Goal: Transaction & Acquisition: Purchase product/service

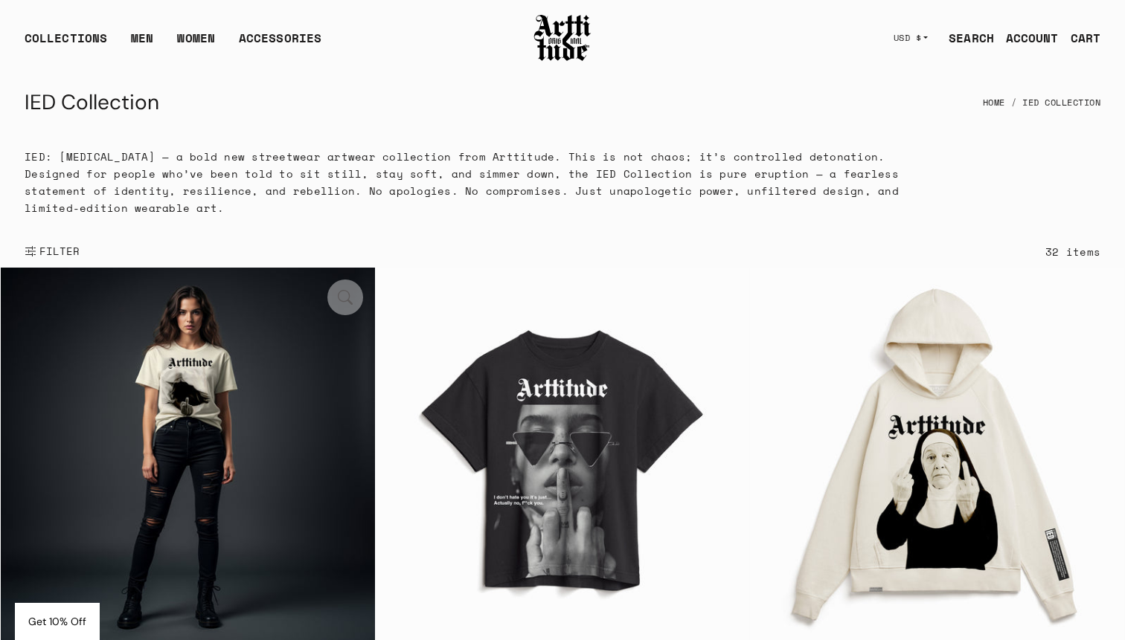
click at [352, 292] on button "button" at bounding box center [345, 298] width 36 height 36
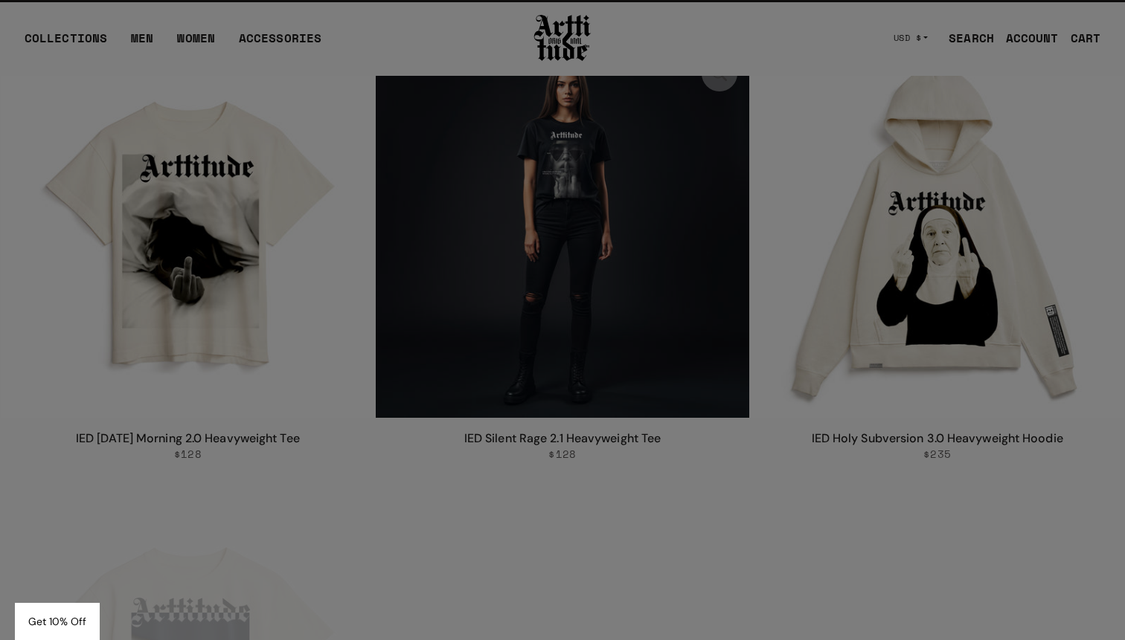
scroll to position [224, 0]
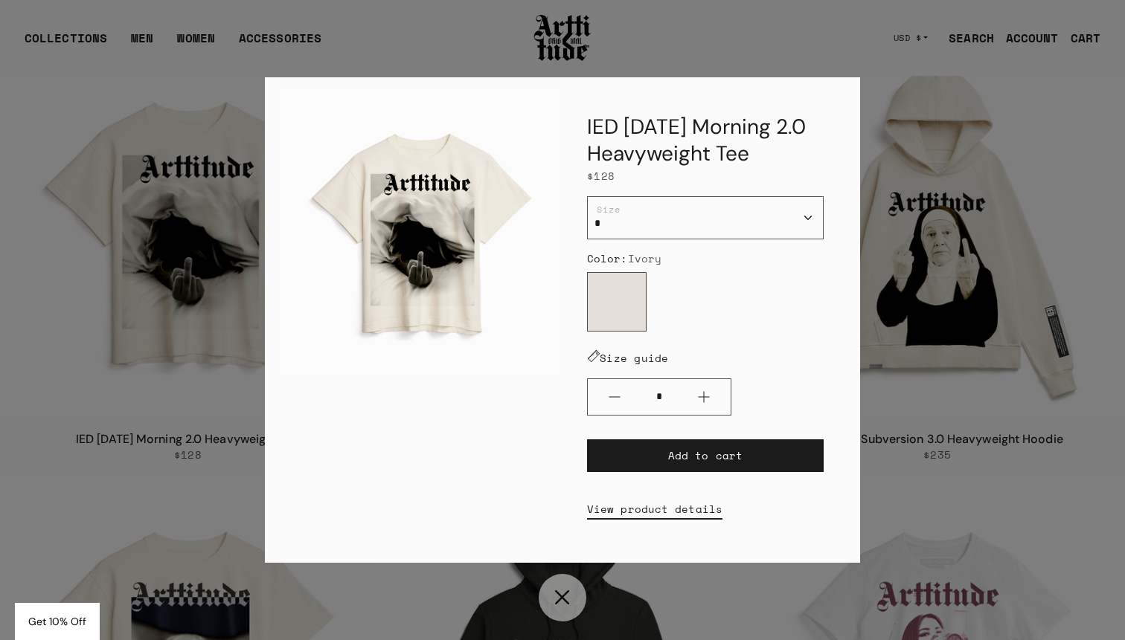
click at [901, 160] on div "IED Monday Morning 2.0 Heavyweight Tee $128 / * * * ** *** Size Color: Ivory Iv…" at bounding box center [562, 320] width 1125 height 640
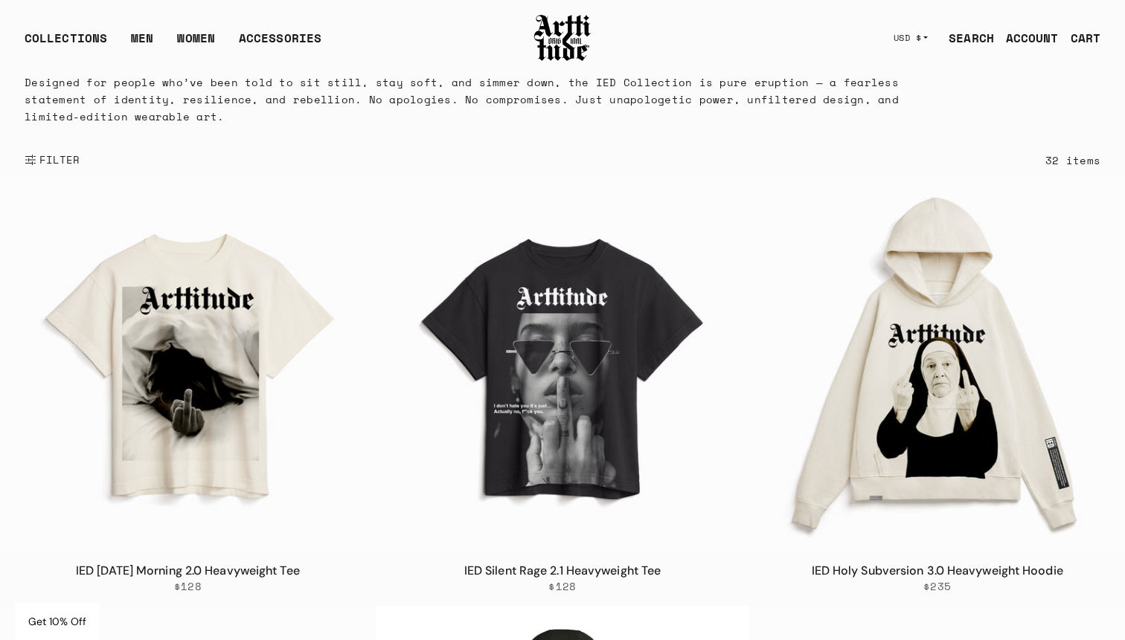
scroll to position [0, 0]
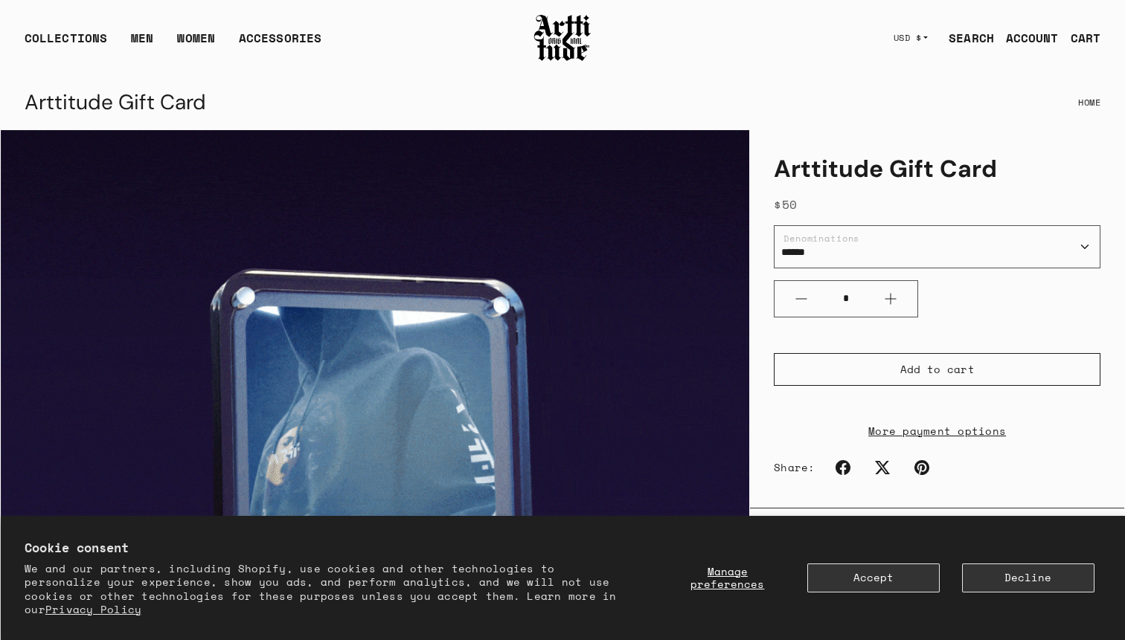
click at [1081, 36] on div "CART" at bounding box center [1085, 38] width 30 height 18
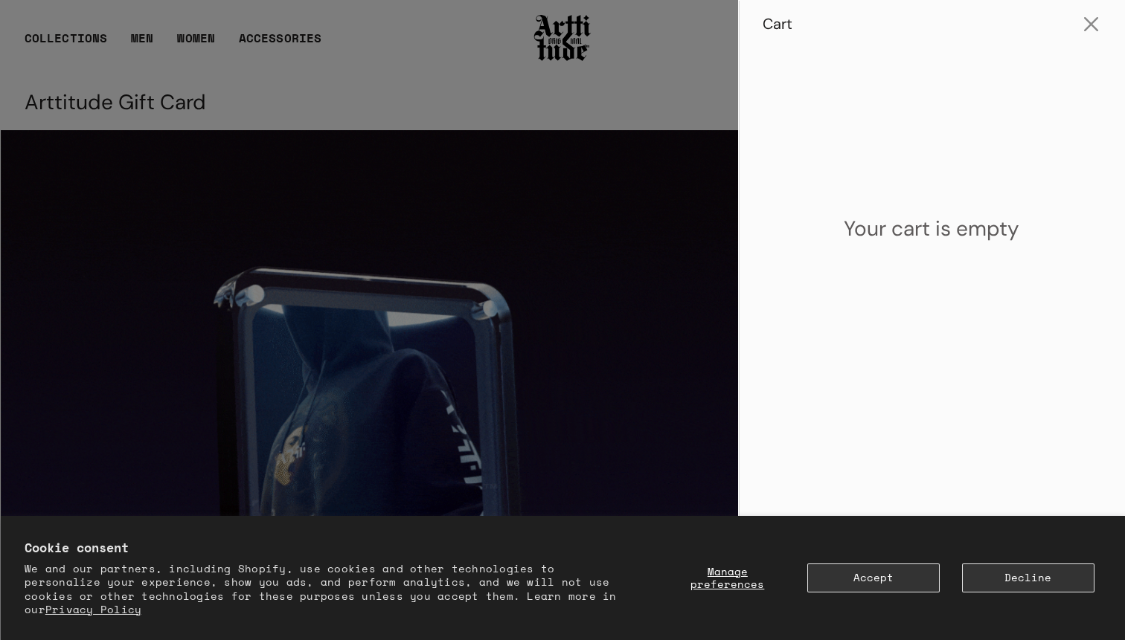
click at [565, 94] on div at bounding box center [562, 320] width 1125 height 640
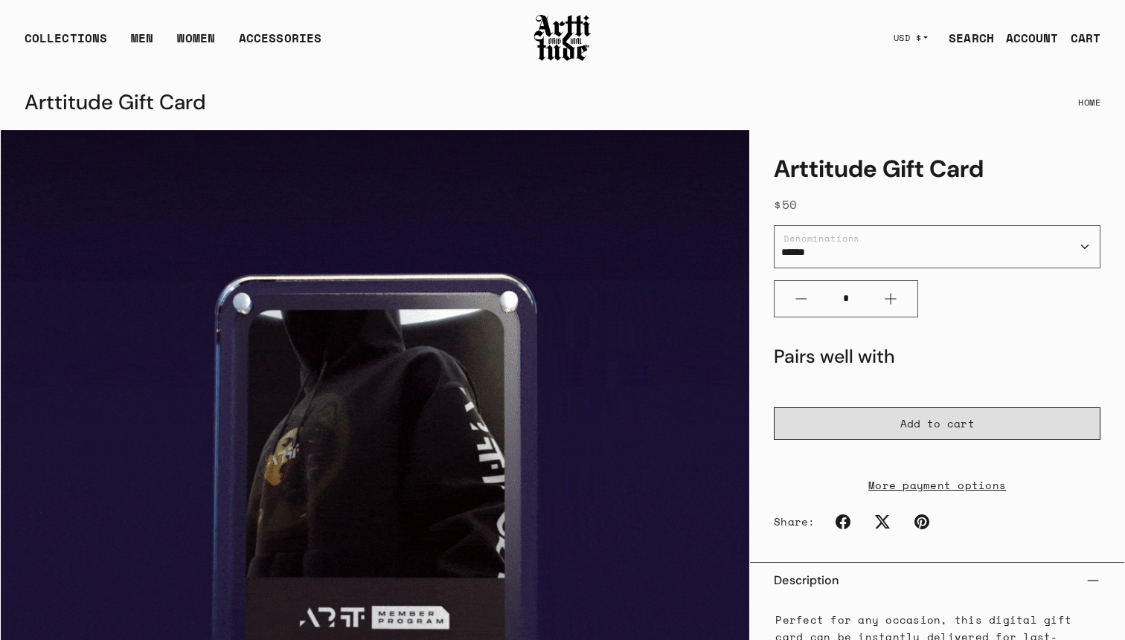
click at [1003, 423] on form "Add to cart More payment options This item is a recurring or deferred purchase.…" at bounding box center [937, 451] width 327 height 86
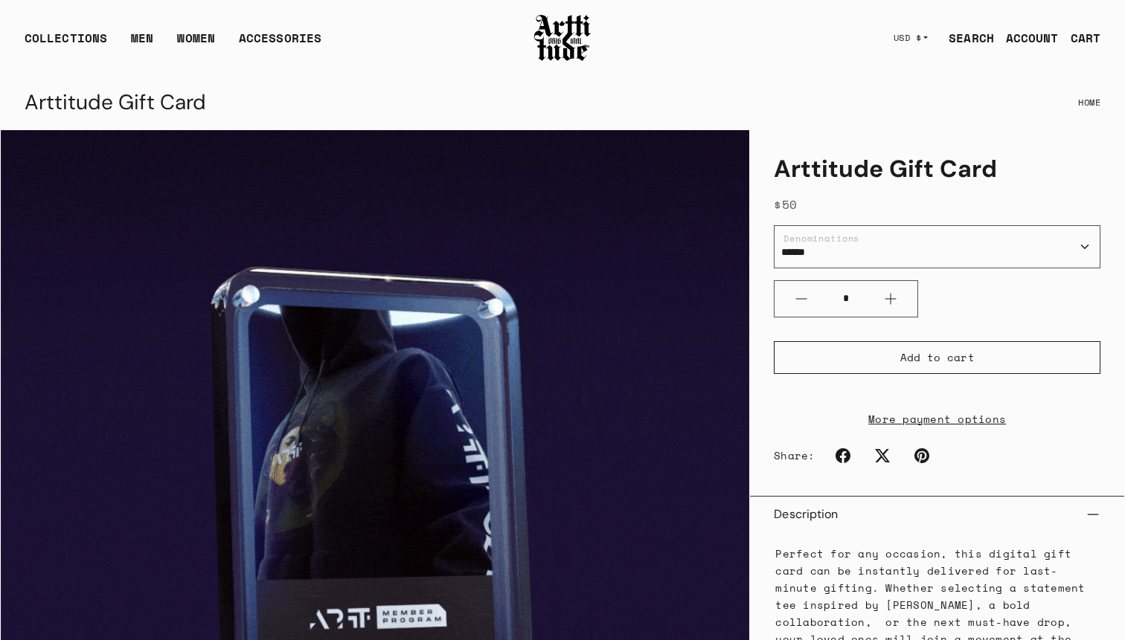
click at [1090, 36] on div "CART" at bounding box center [1085, 38] width 30 height 18
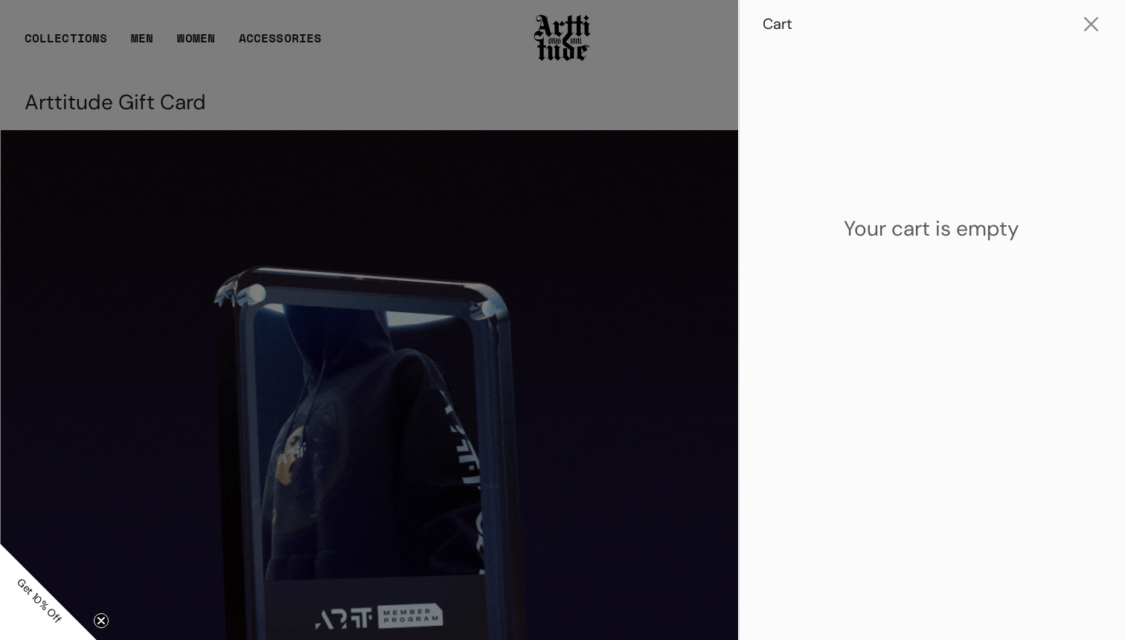
click at [611, 66] on div at bounding box center [562, 320] width 1125 height 640
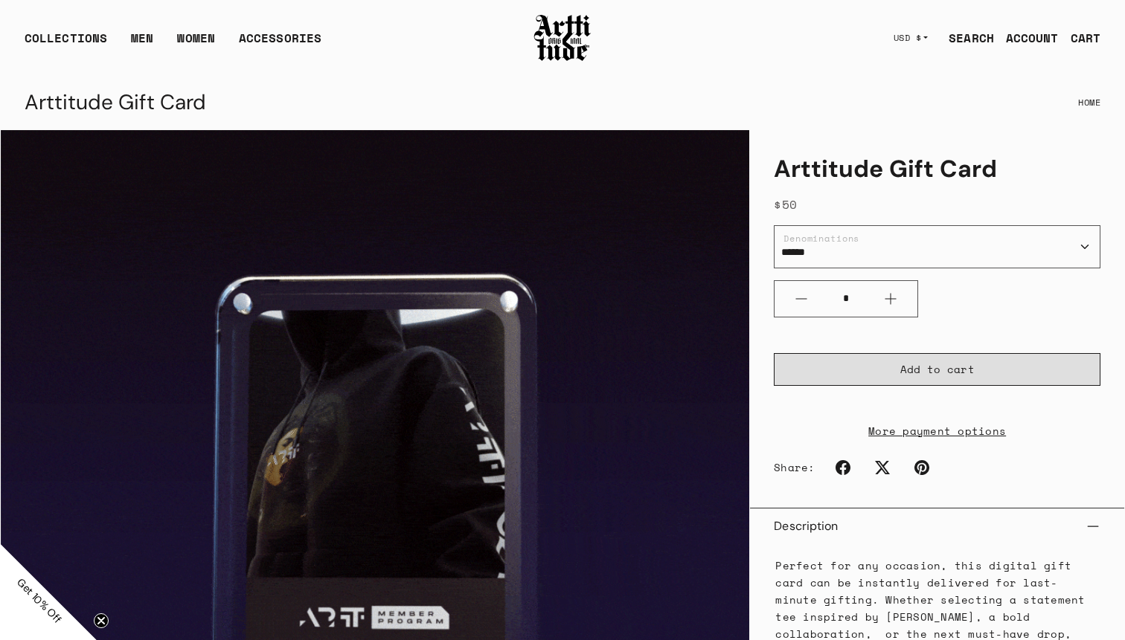
click at [939, 370] on span "Add to cart" at bounding box center [937, 369] width 74 height 15
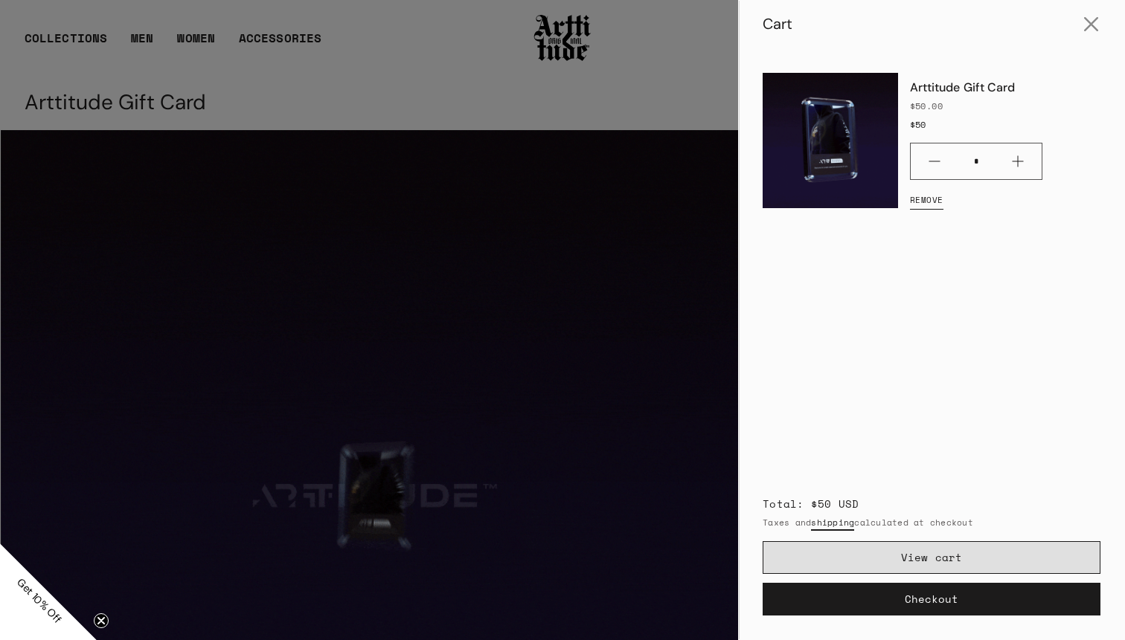
click at [943, 550] on link "View cart" at bounding box center [931, 557] width 338 height 33
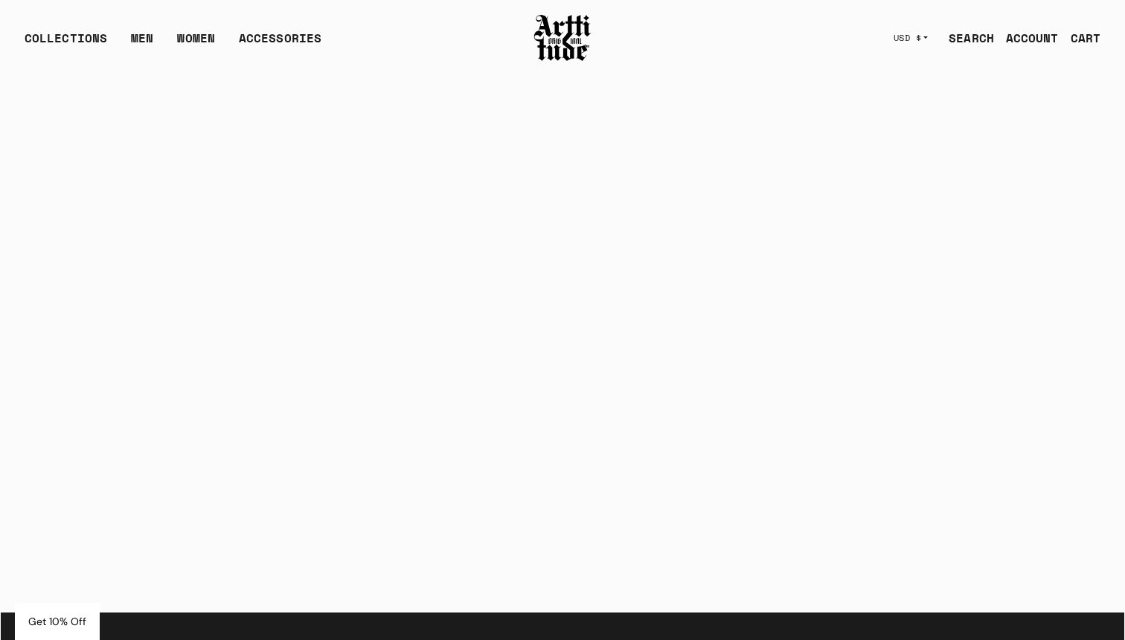
scroll to position [4678, 0]
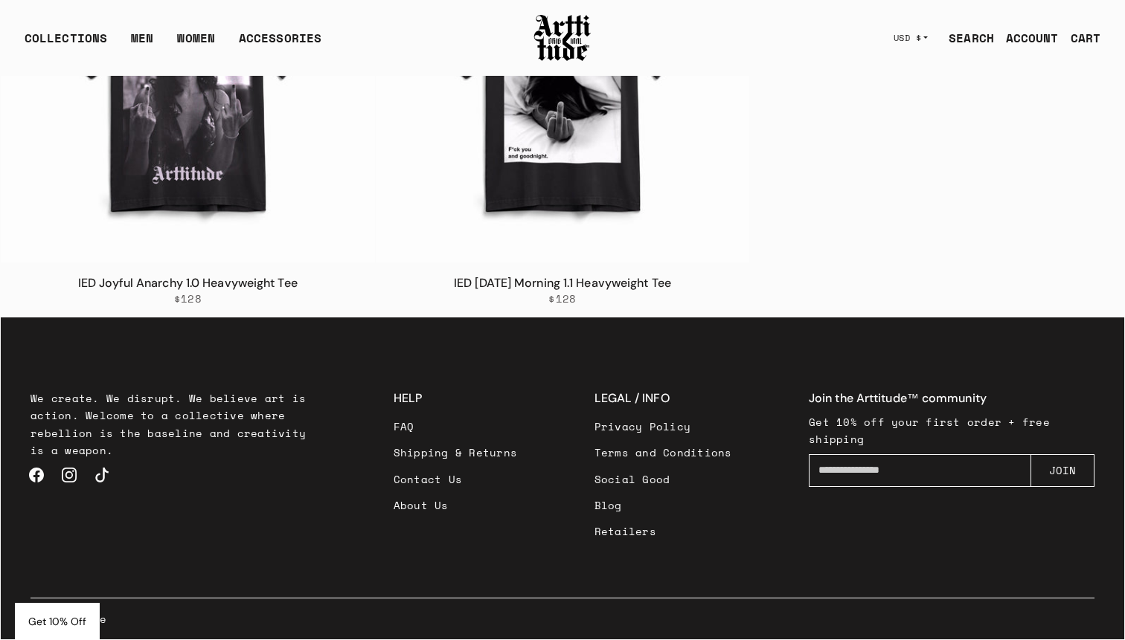
click at [430, 470] on link "Contact Us" at bounding box center [455, 479] width 124 height 26
